Goal: Task Accomplishment & Management: Use online tool/utility

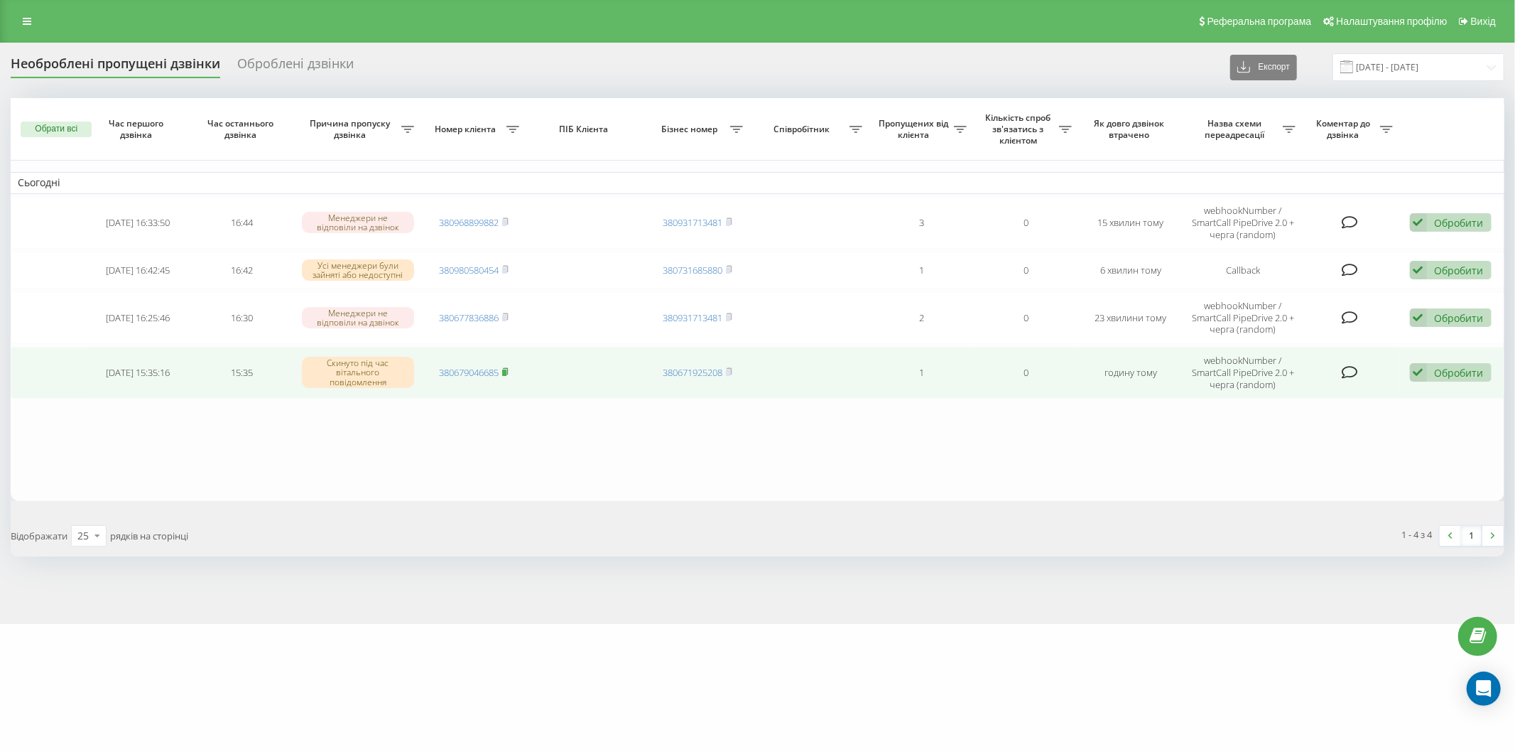
click at [507, 367] on icon at bounding box center [505, 371] width 6 height 9
click at [1447, 367] on div "Обробити" at bounding box center [1459, 372] width 49 height 13
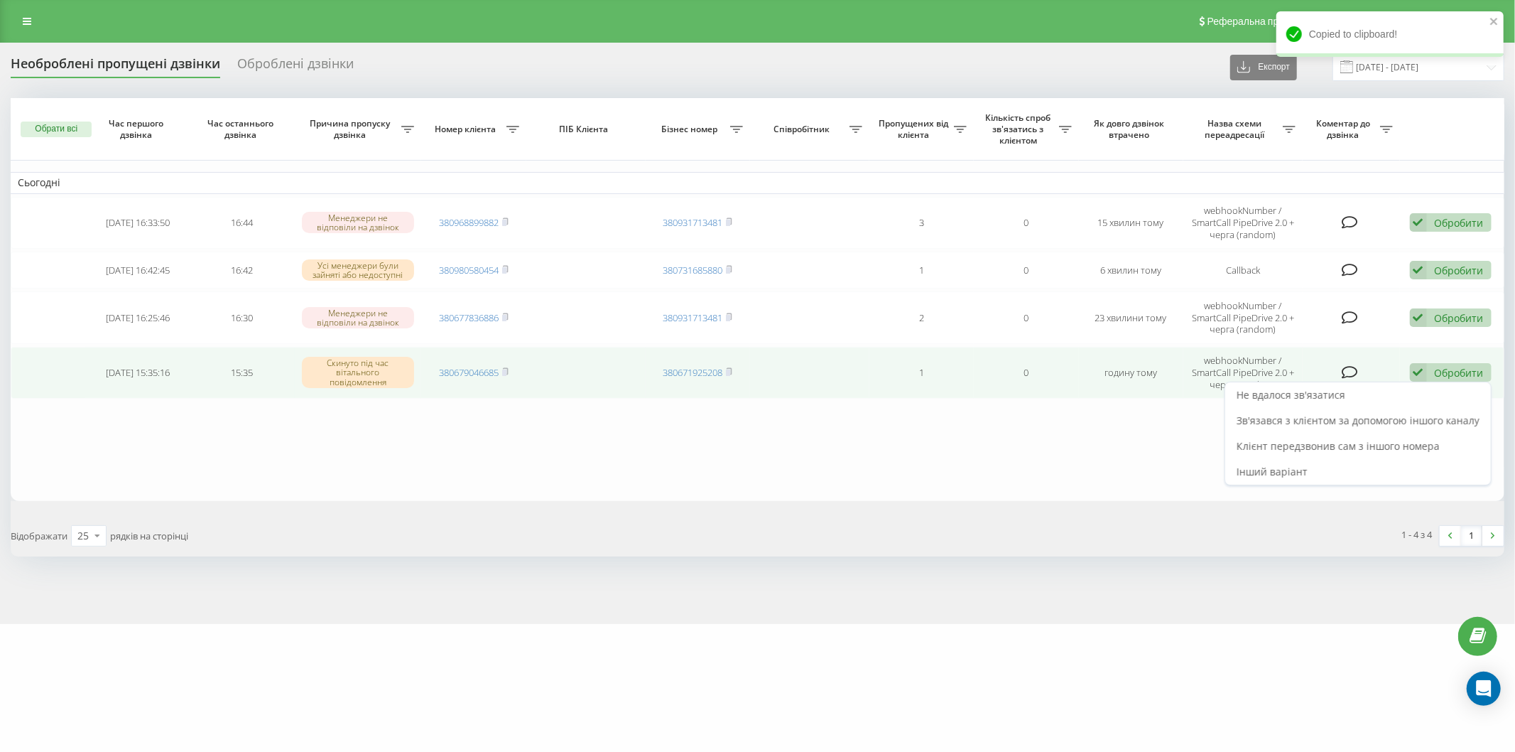
click at [1353, 381] on div "Не вдалося зв'язатися Зв'язався з клієнтом за допомогою іншого каналу Клієнт пе…" at bounding box center [1358, 433] width 267 height 104
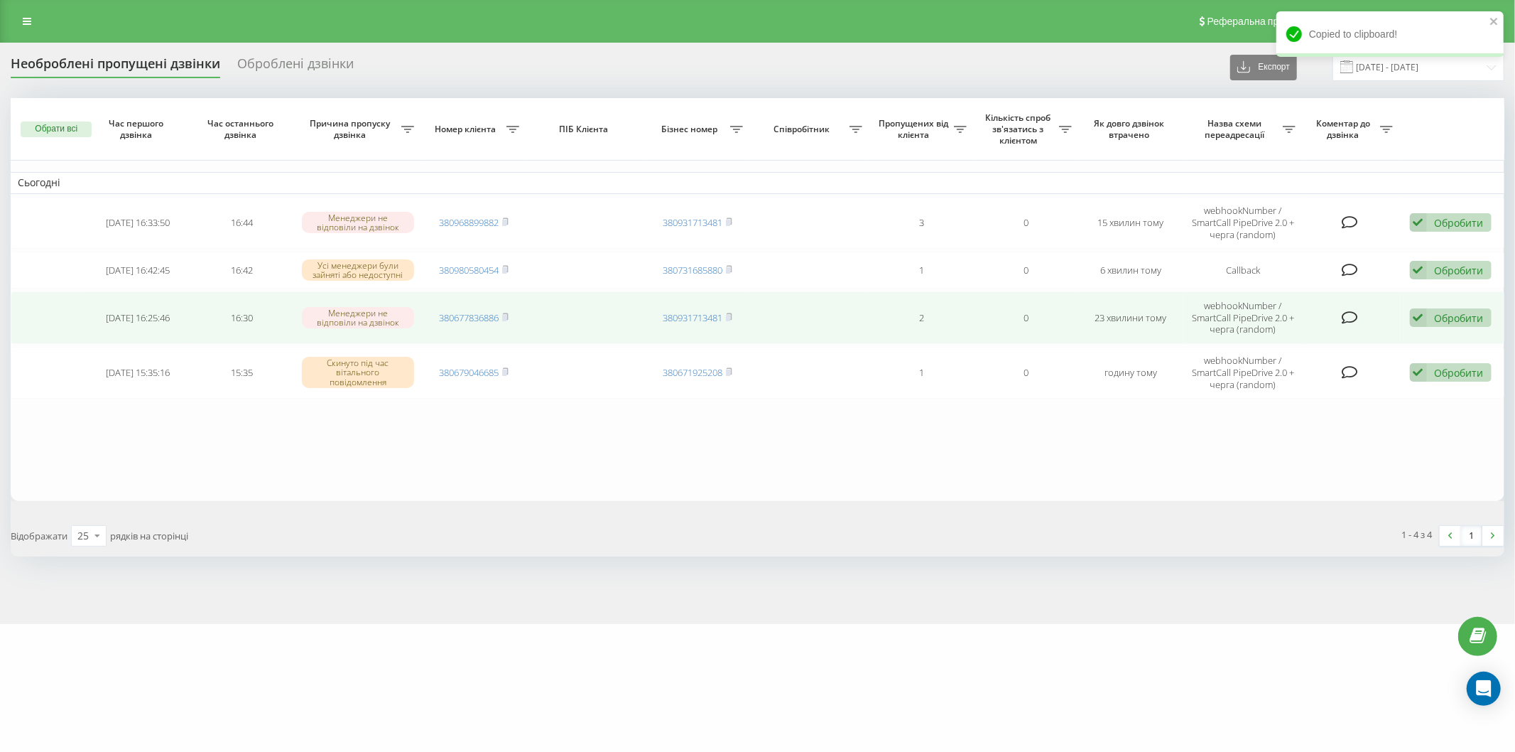
click at [510, 313] on td "380677836886" at bounding box center [473, 317] width 104 height 52
click at [506, 318] on rect at bounding box center [504, 318] width 4 height 6
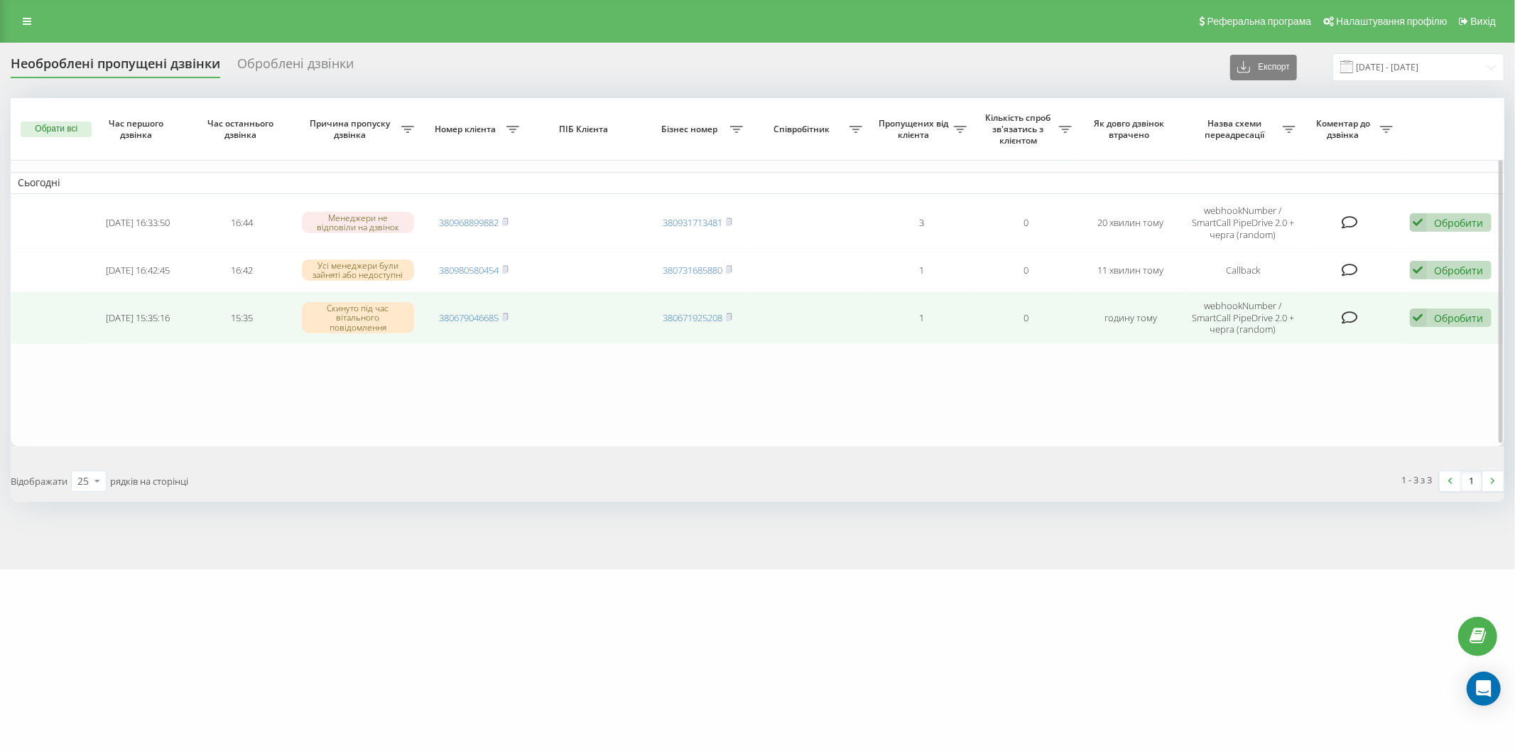
click at [1450, 318] on div "Обробити" at bounding box center [1459, 317] width 49 height 13
click at [1332, 342] on span "Не вдалося зв'язатися" at bounding box center [1291, 339] width 109 height 13
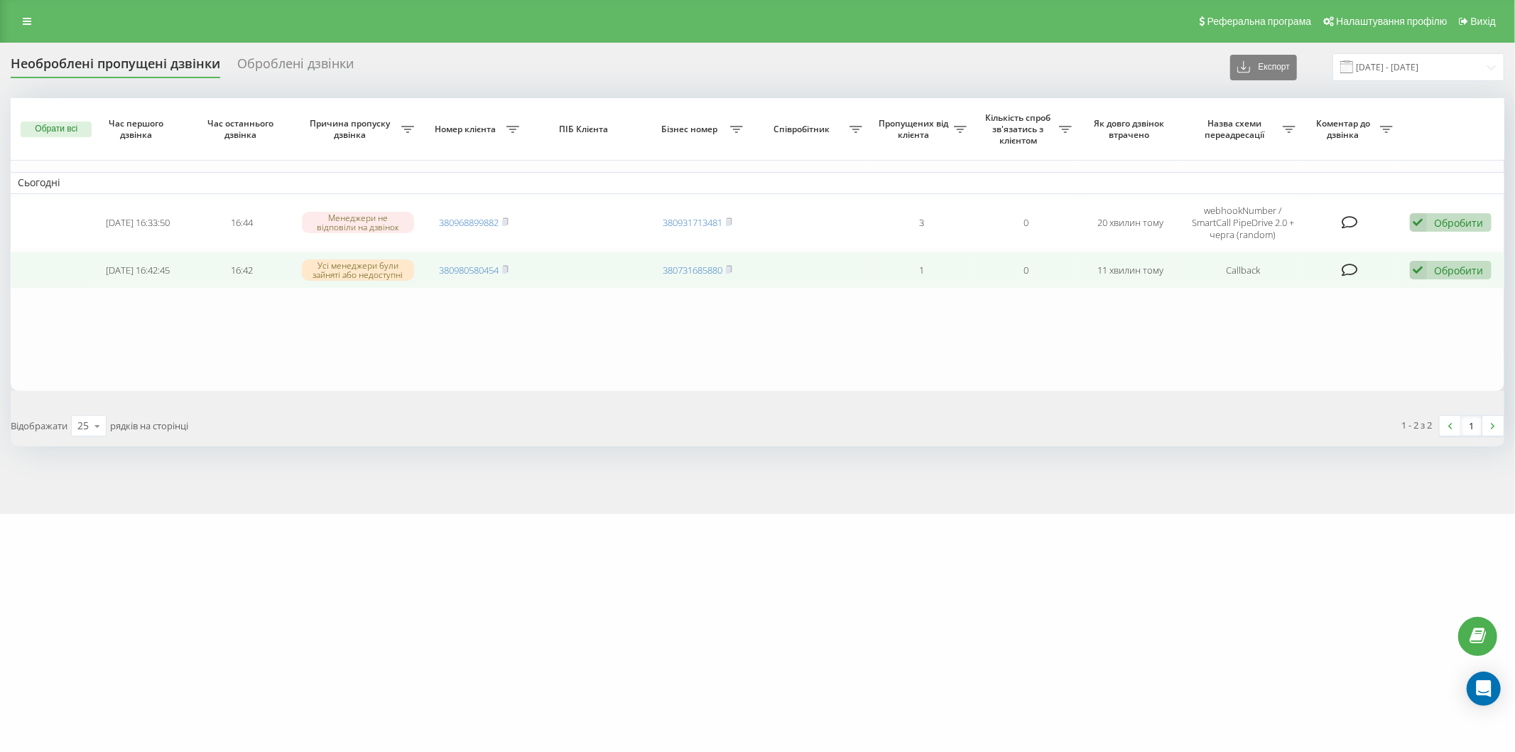
click at [501, 267] on span "380980580454" at bounding box center [474, 270] width 70 height 13
click at [506, 265] on icon at bounding box center [505, 269] width 6 height 9
click at [509, 266] on icon at bounding box center [505, 269] width 6 height 9
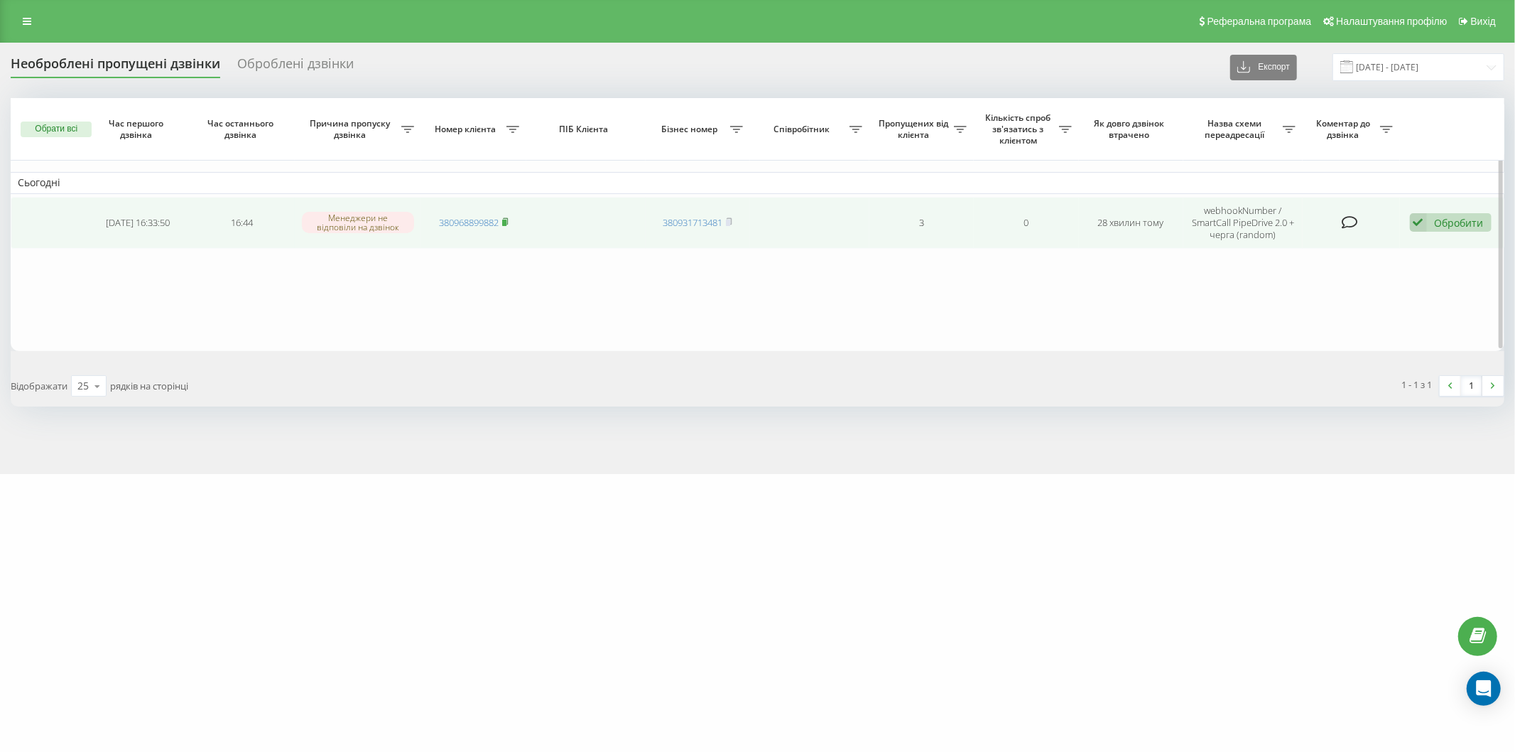
click at [509, 221] on icon at bounding box center [505, 221] width 6 height 9
click at [505, 220] on rect at bounding box center [504, 222] width 4 height 6
